Goal: Navigation & Orientation: Find specific page/section

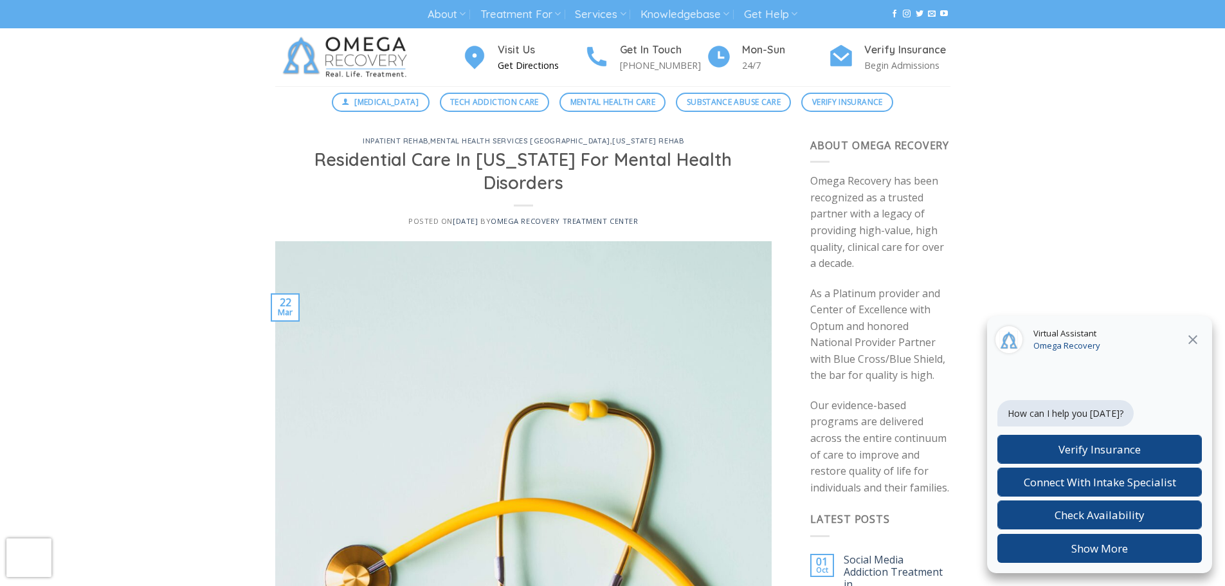
click at [520, 62] on p "Get Directions" at bounding box center [541, 65] width 86 height 15
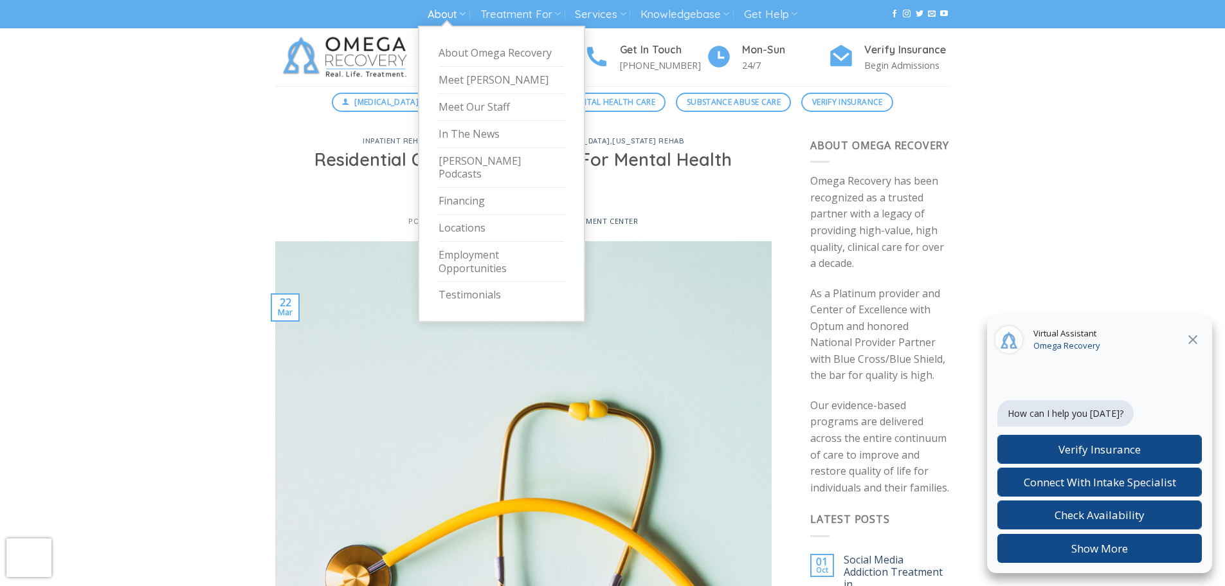
click at [442, 8] on link "About" at bounding box center [447, 15] width 38 height 24
click at [490, 51] on link "About Omega Recovery" at bounding box center [501, 53] width 126 height 27
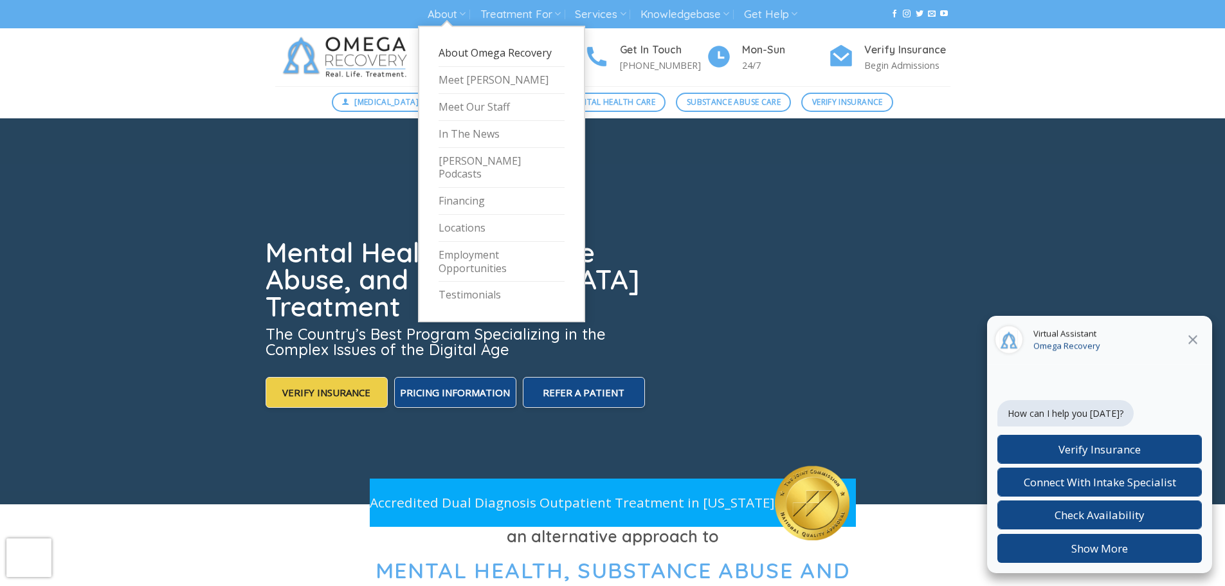
click at [455, 48] on link "About Omega Recovery" at bounding box center [501, 53] width 126 height 27
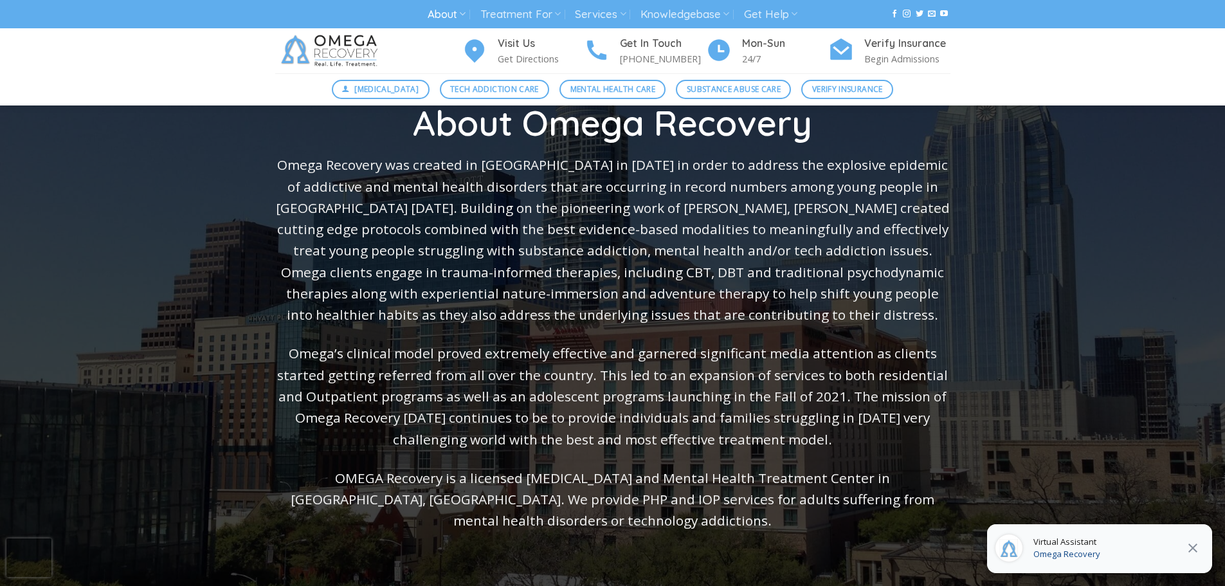
scroll to position [257, 0]
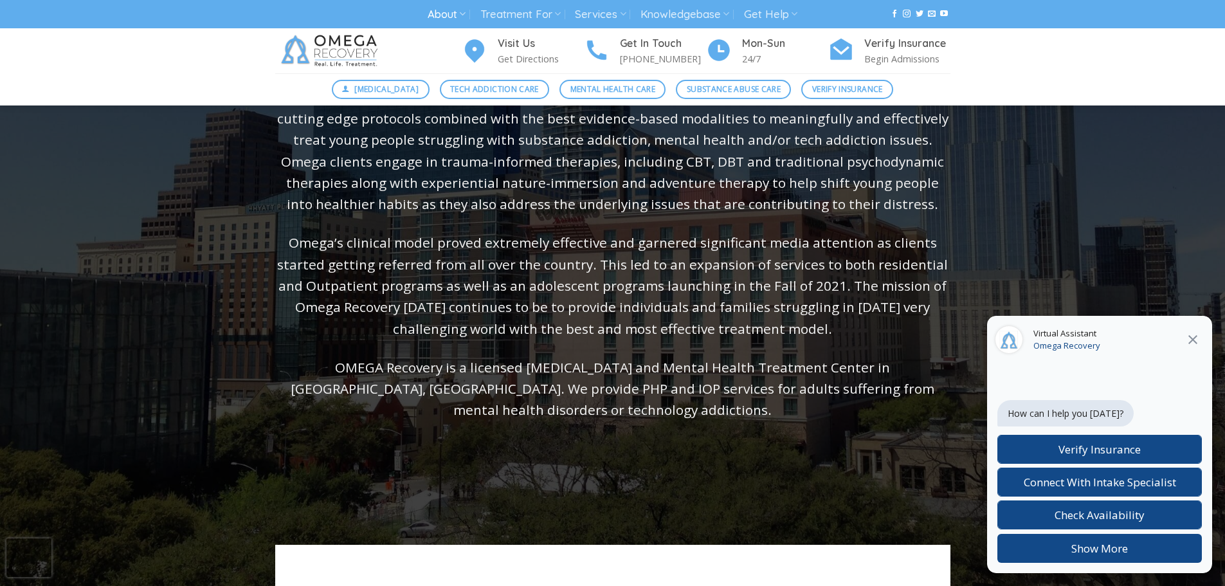
click at [1188, 338] on icon "Close" at bounding box center [1192, 339] width 15 height 15
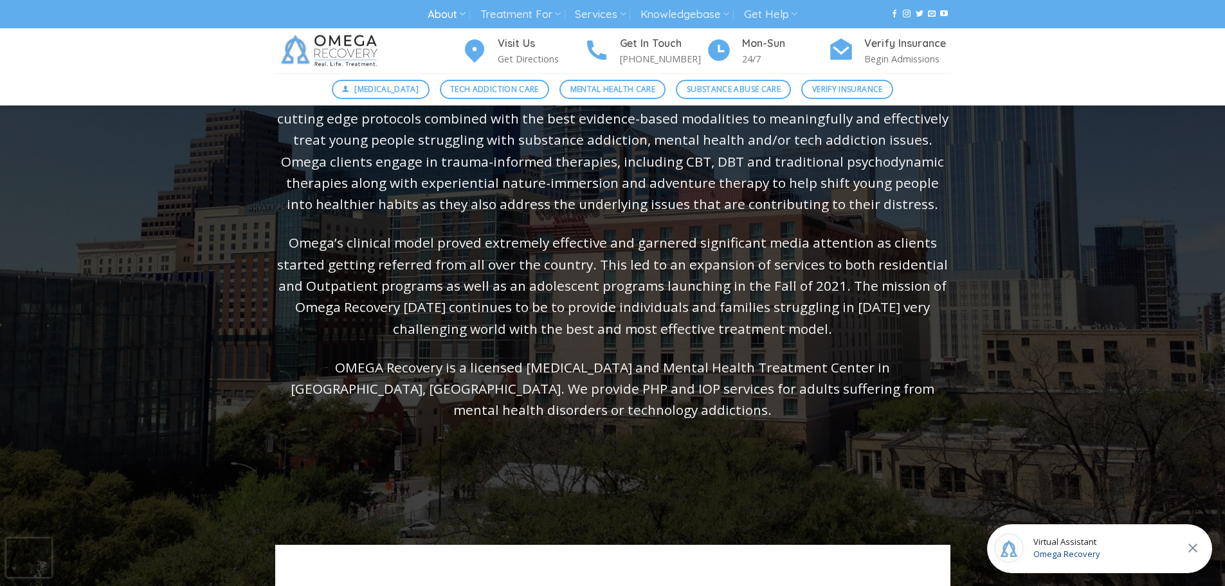
click at [1197, 555] on icon "Close" at bounding box center [1192, 547] width 15 height 15
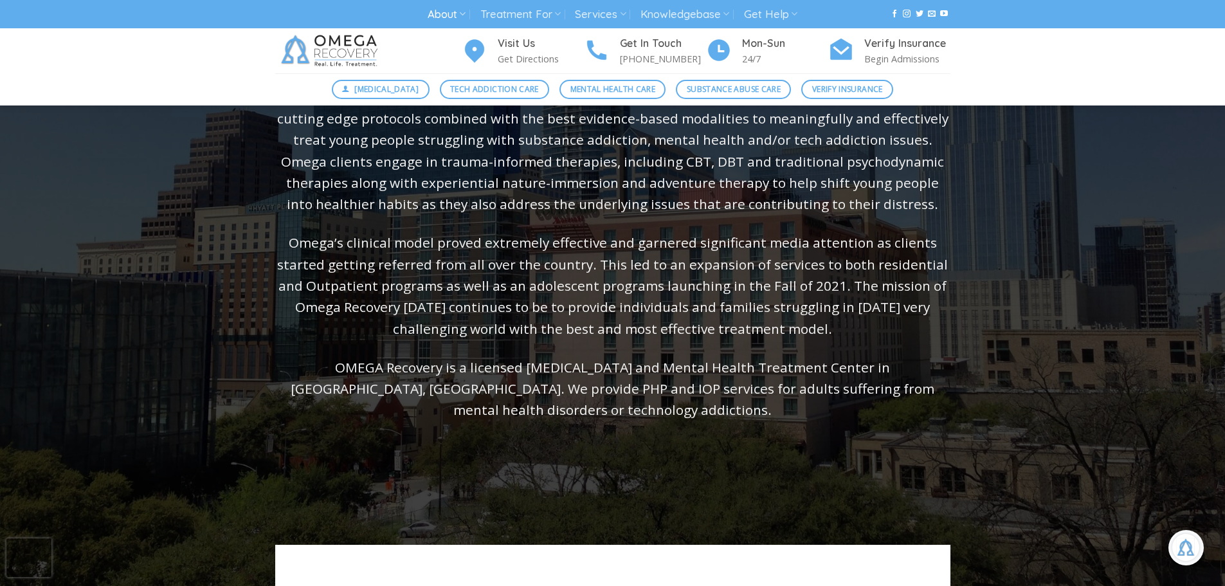
scroll to position [215, 0]
click at [334, 42] on img at bounding box center [331, 50] width 113 height 45
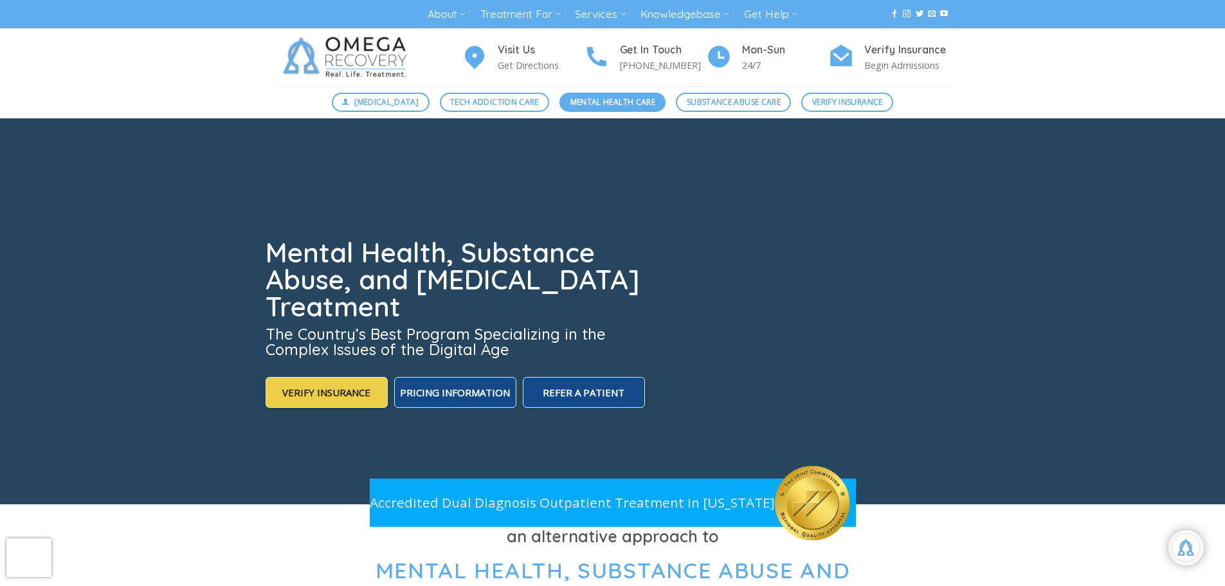
scroll to position [60, 0]
click at [602, 107] on span "Mental Health Care" at bounding box center [612, 102] width 85 height 12
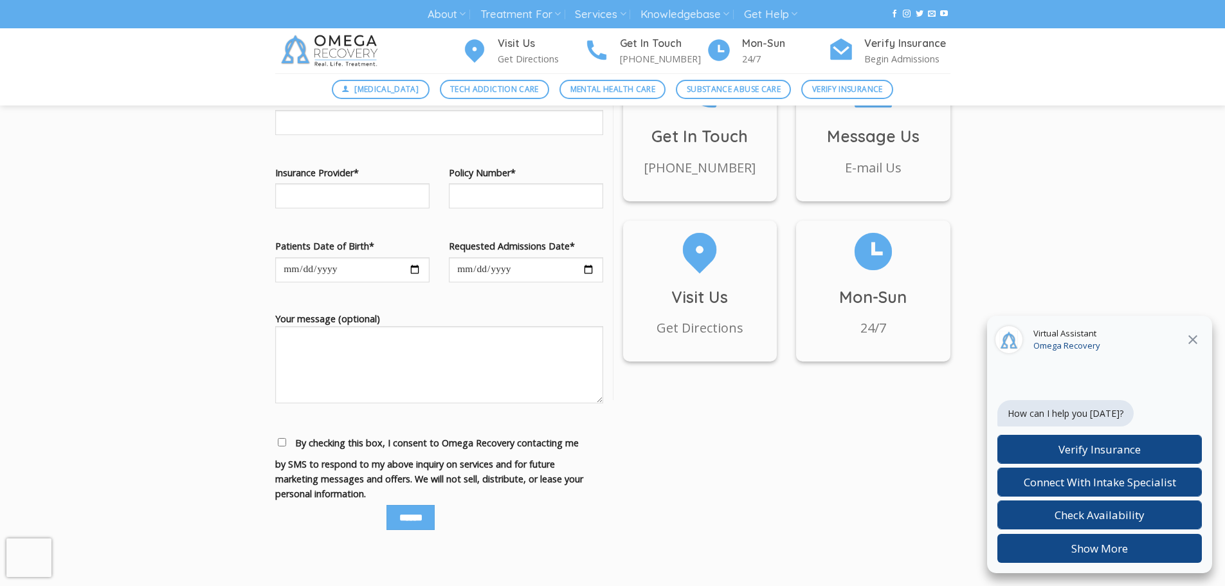
scroll to position [1350, 0]
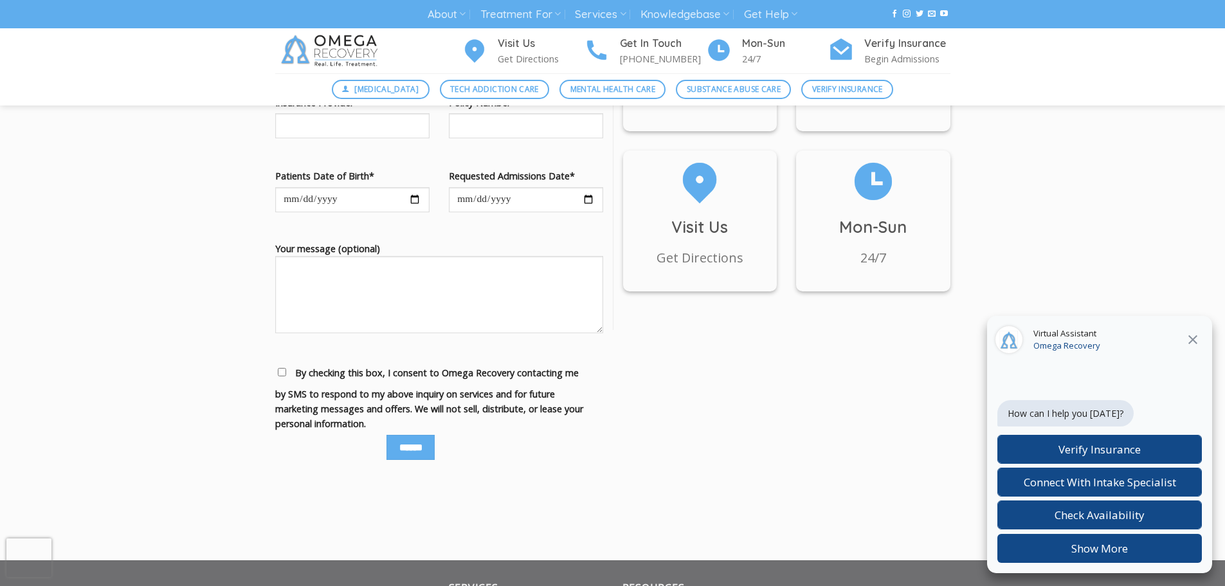
click at [1192, 336] on icon "Close" at bounding box center [1192, 339] width 15 height 15
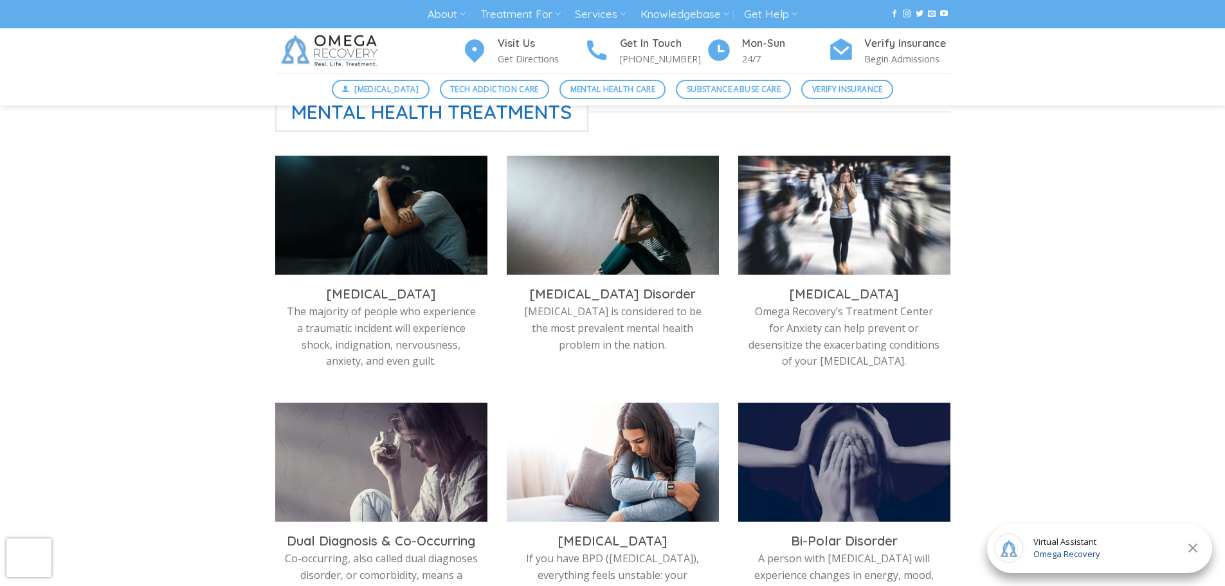
scroll to position [0, 0]
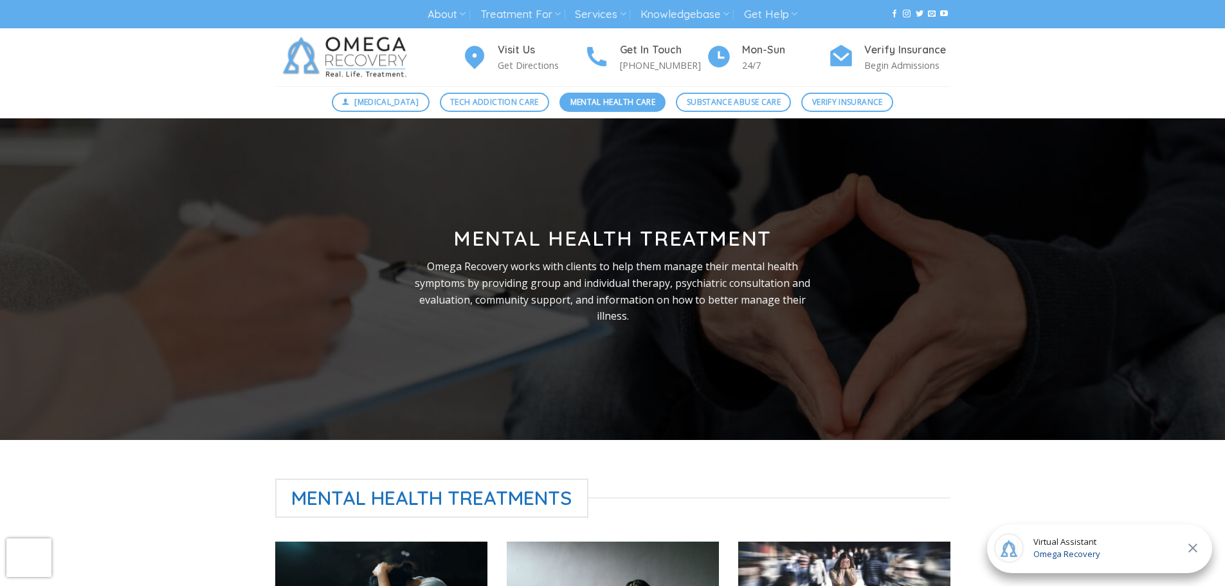
click at [624, 101] on span "Mental Health Care" at bounding box center [612, 102] width 85 height 12
